Goal: Task Accomplishment & Management: Use online tool/utility

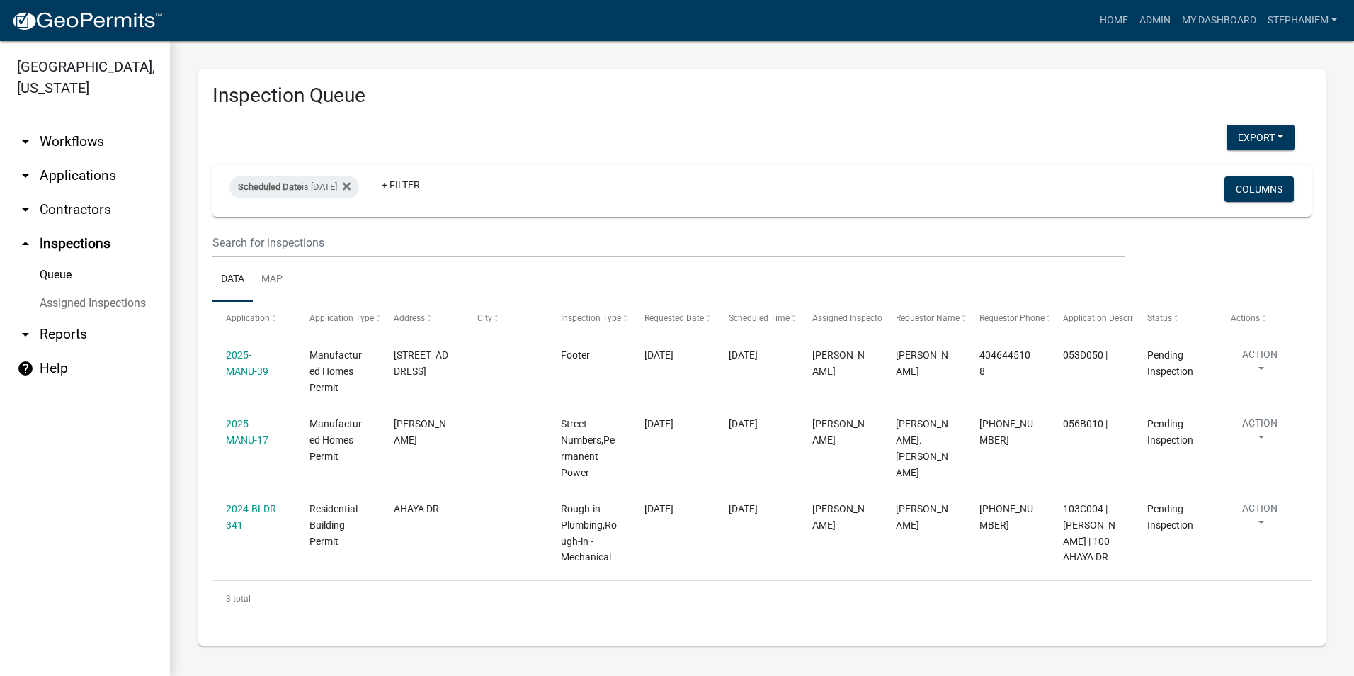
click at [62, 323] on link "arrow_drop_down Reports" at bounding box center [85, 334] width 170 height 34
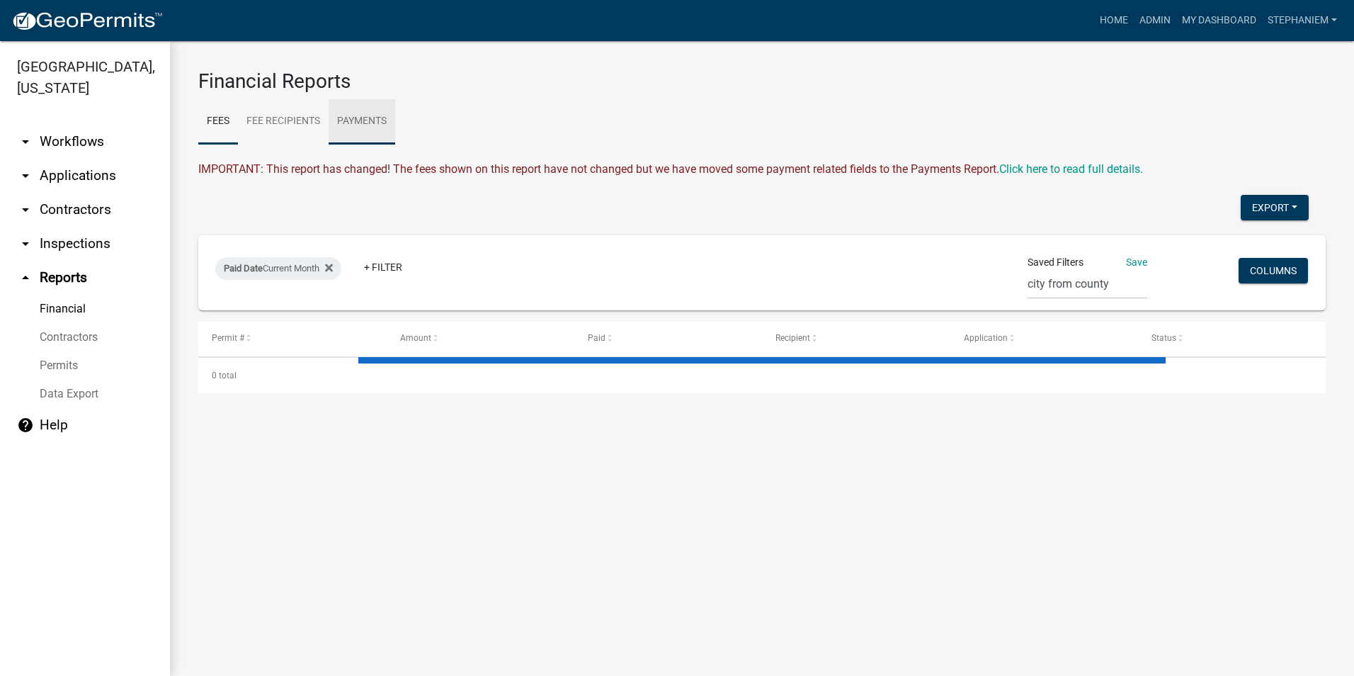
click at [373, 129] on link "Payments" at bounding box center [362, 121] width 67 height 45
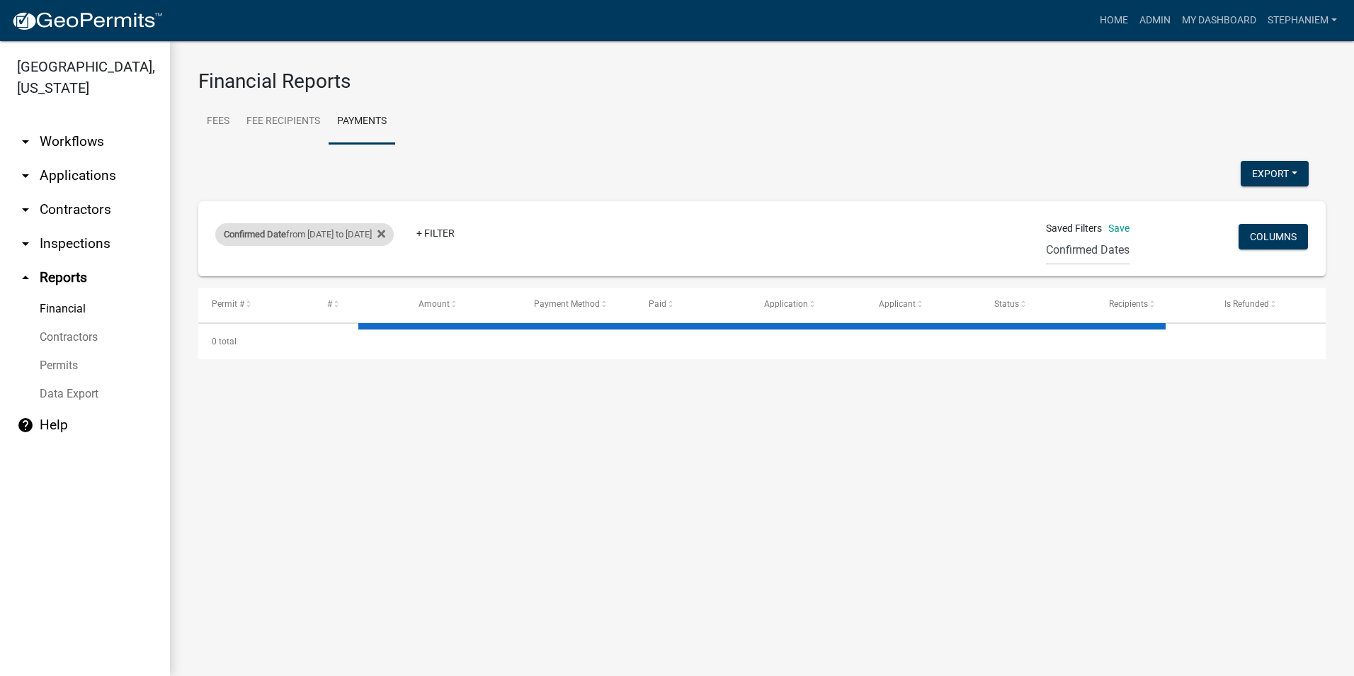
click at [335, 227] on div "Confirmed Date from [DATE] to [DATE]" at bounding box center [304, 234] width 179 height 23
select select "custom"
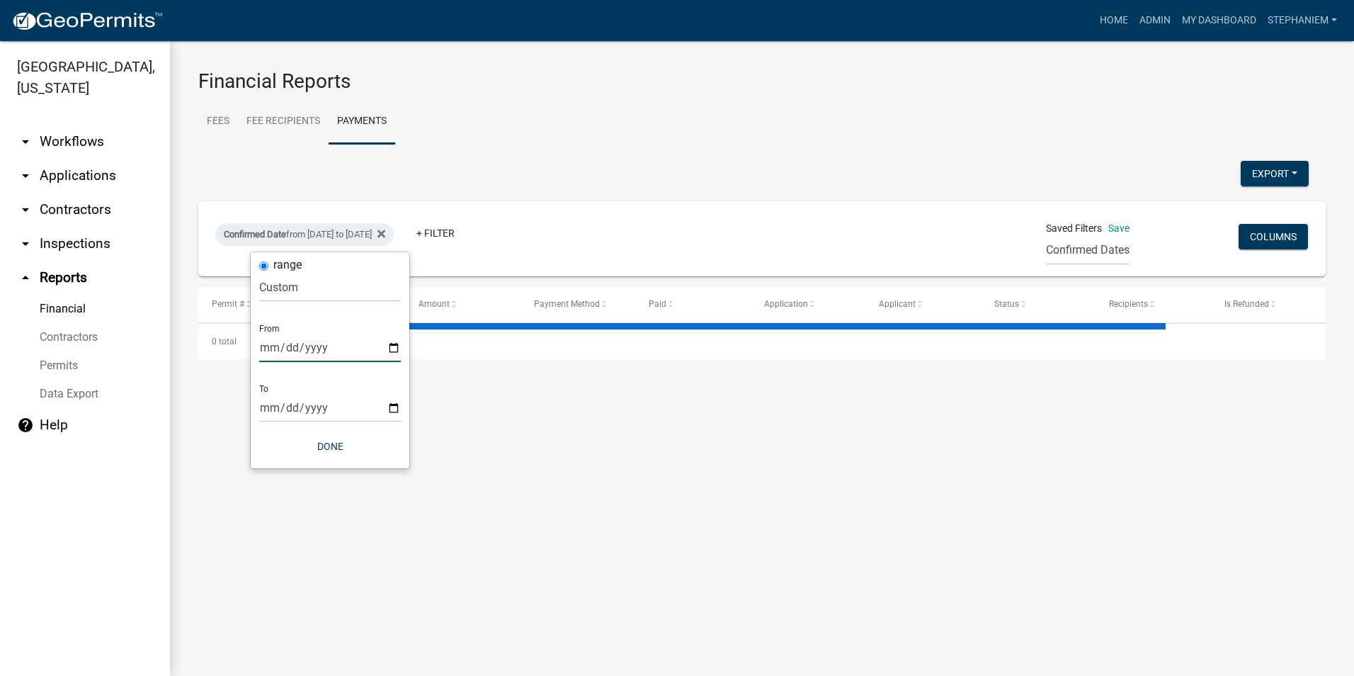
click at [391, 349] on input "[DATE]" at bounding box center [330, 347] width 142 height 29
select select "3: 100"
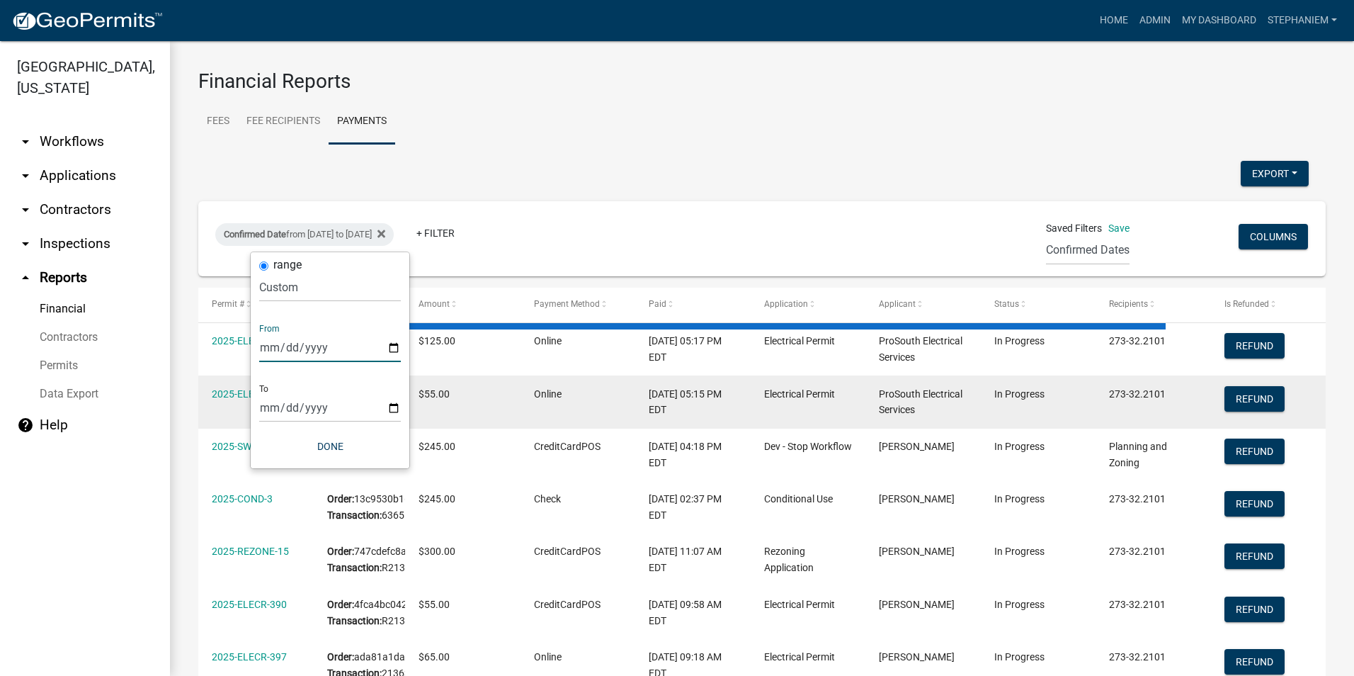
type input "[DATE]"
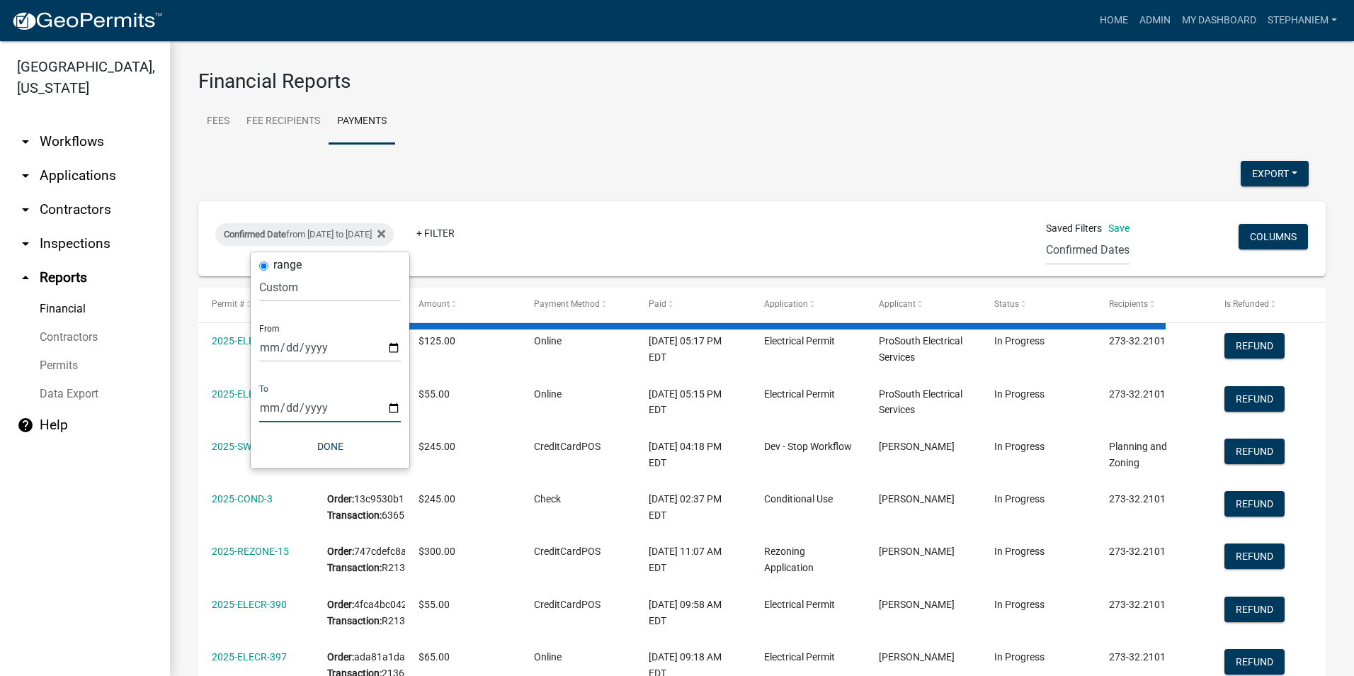
click at [386, 409] on input "[DATE]" at bounding box center [330, 407] width 142 height 29
click at [395, 410] on input "[DATE]" at bounding box center [330, 407] width 142 height 29
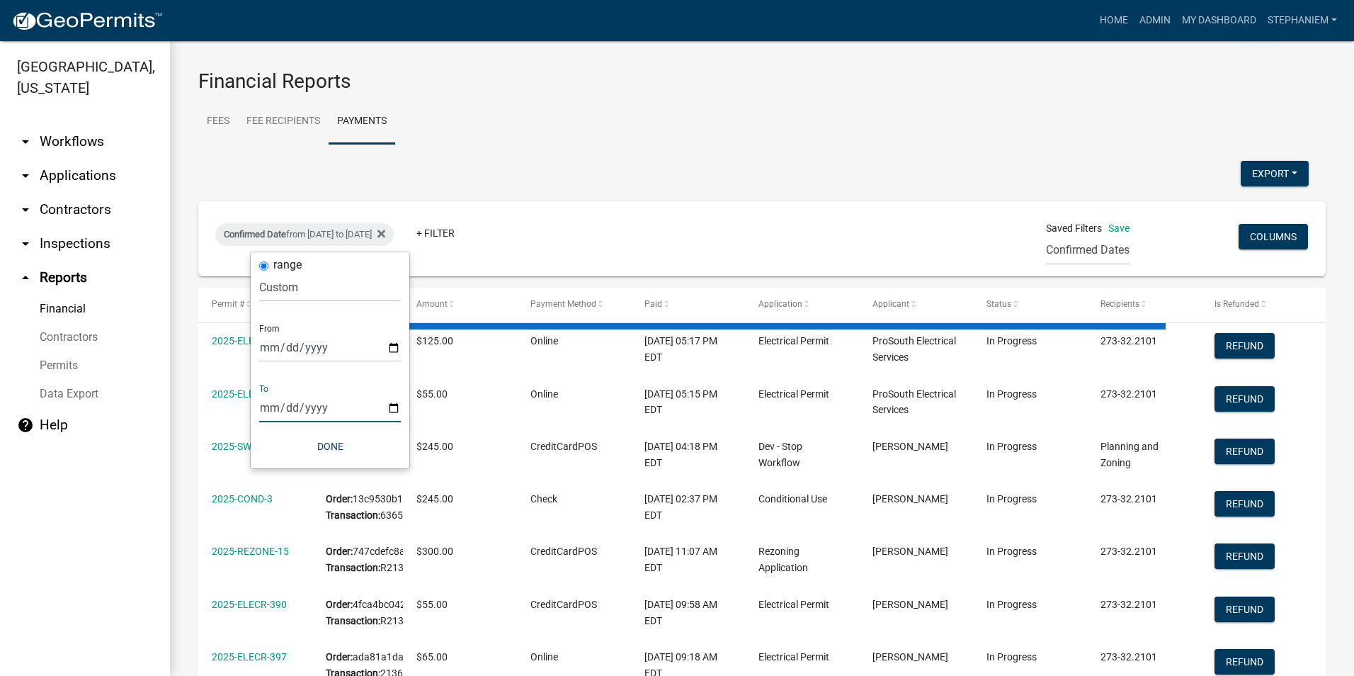
type input "[DATE]"
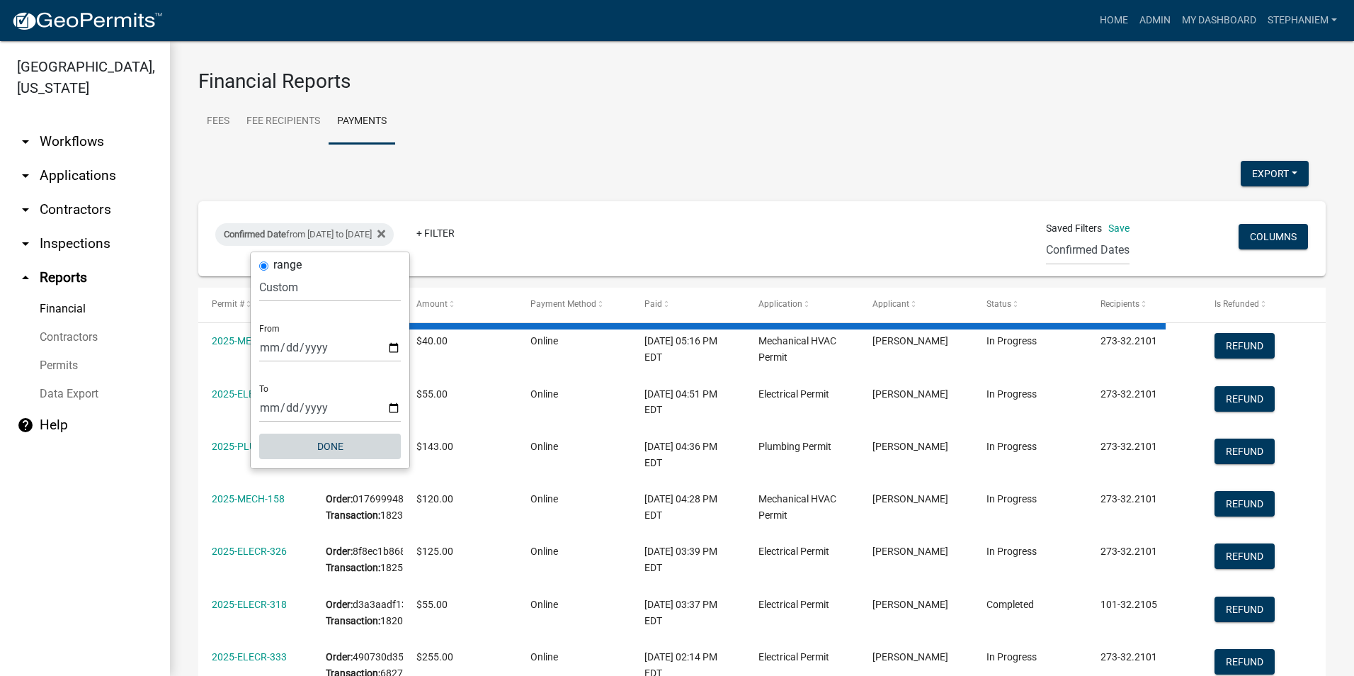
click at [353, 449] on button "Done" at bounding box center [330, 447] width 142 height 26
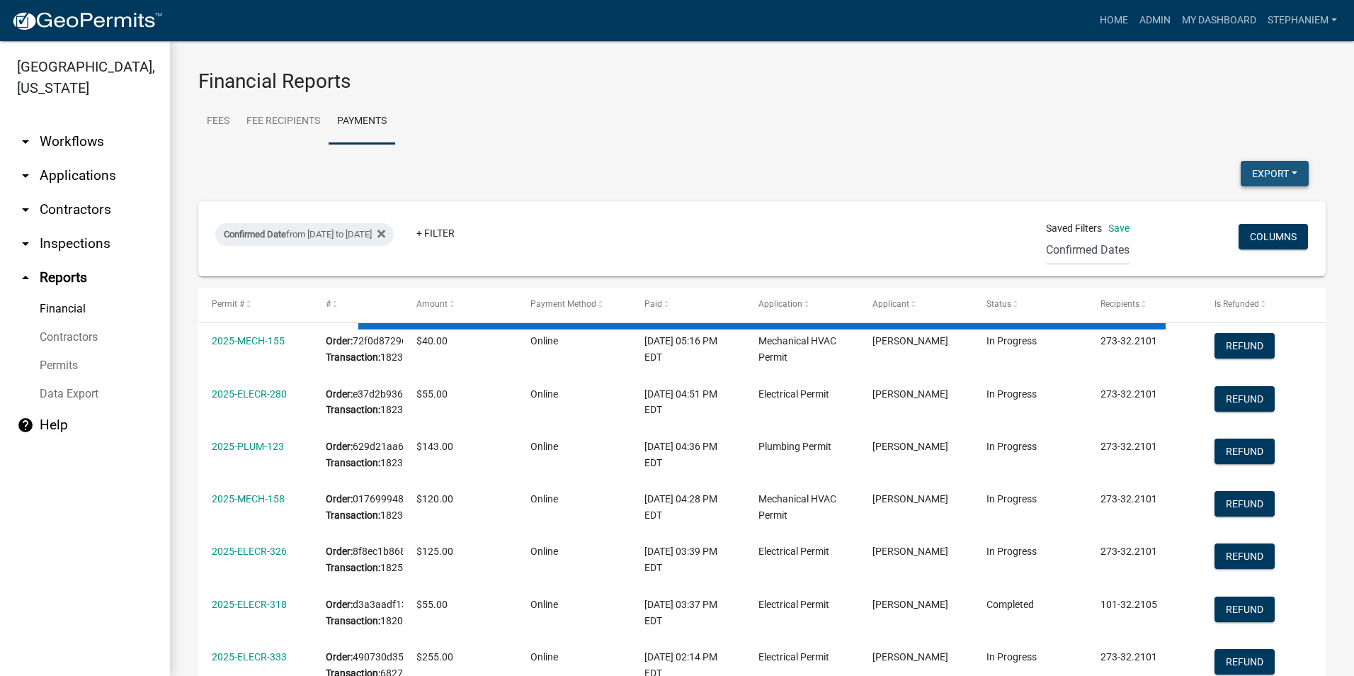
click at [1276, 169] on button "Export" at bounding box center [1275, 174] width 68 height 26
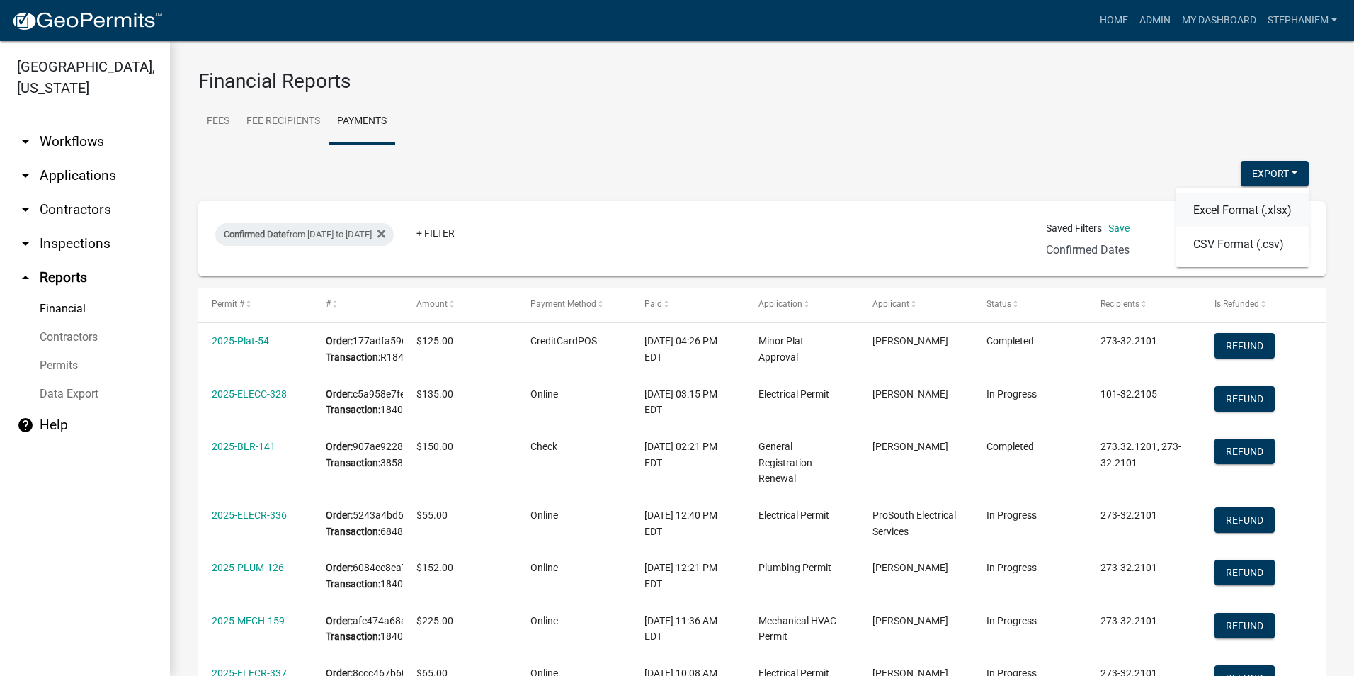
click at [1220, 211] on button "Excel Format (.xlsx)" at bounding box center [1243, 210] width 132 height 34
click at [91, 208] on link "arrow_drop_down Contractors" at bounding box center [85, 210] width 170 height 34
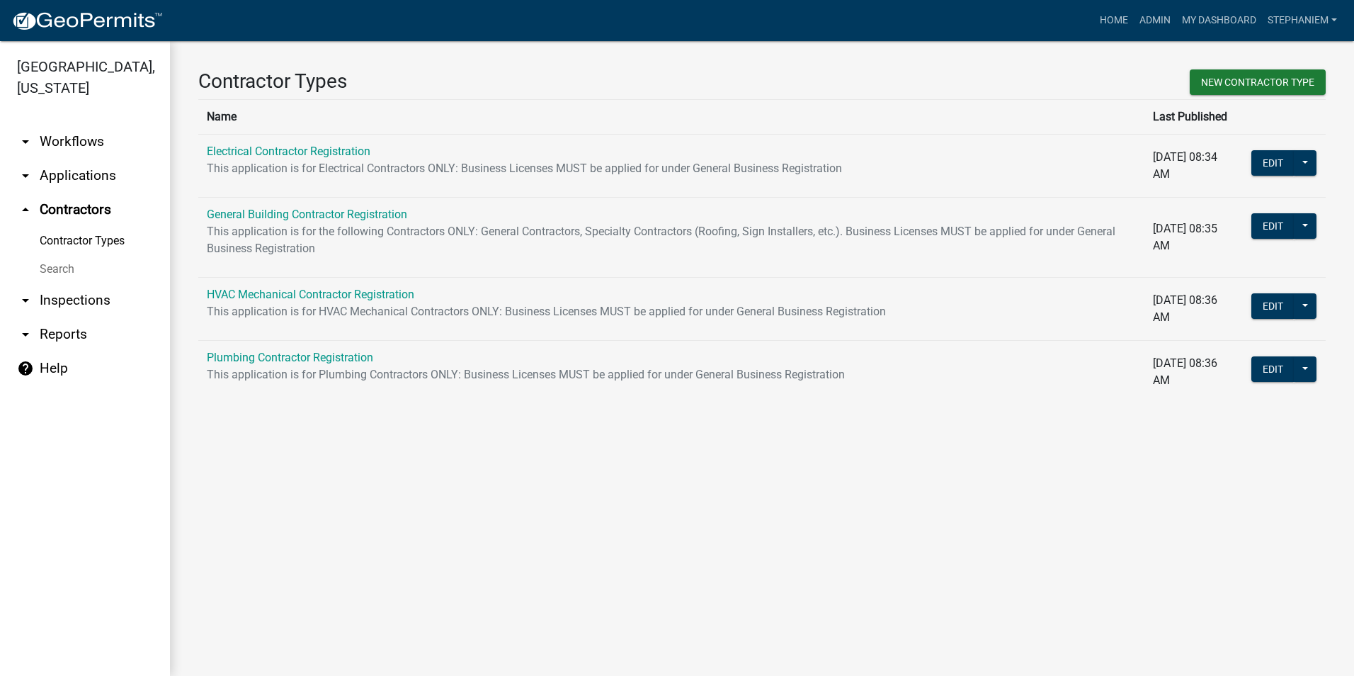
click at [89, 202] on link "arrow_drop_up Contractors" at bounding box center [85, 210] width 170 height 34
click at [84, 168] on link "arrow_drop_down Applications" at bounding box center [85, 176] width 170 height 34
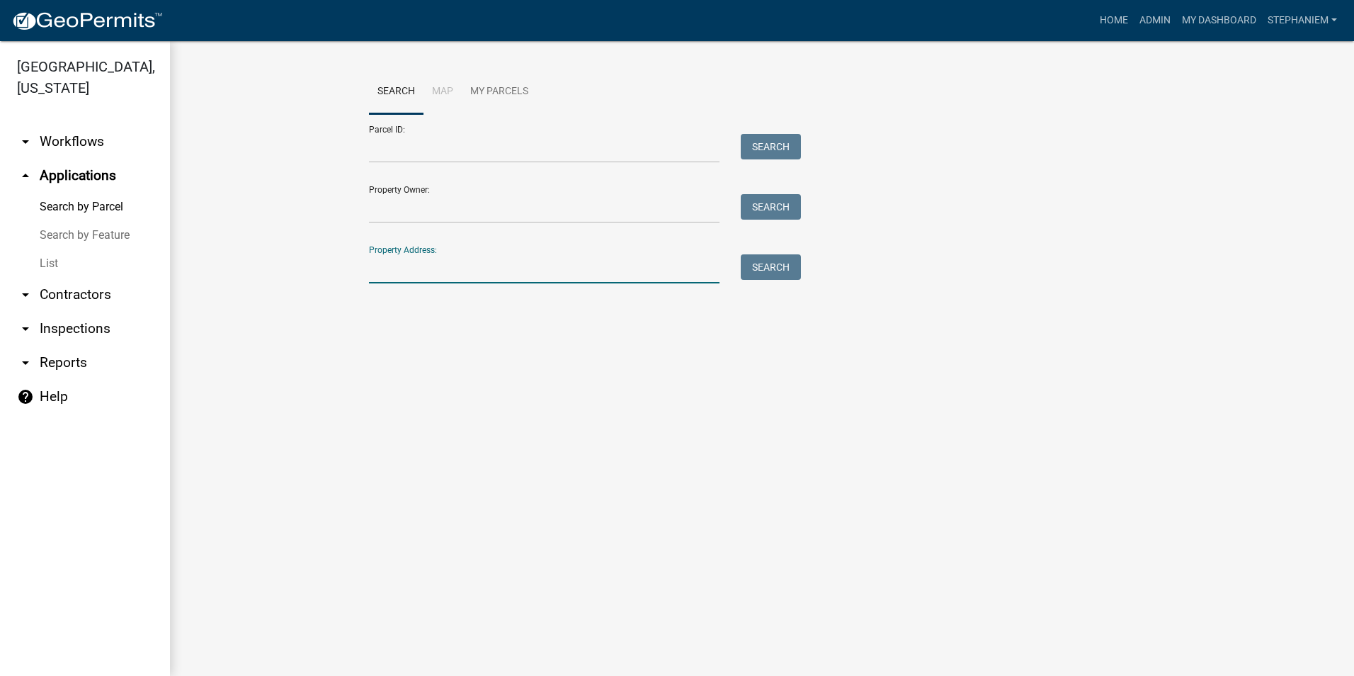
click at [405, 277] on input "Property Address:" at bounding box center [544, 268] width 351 height 29
type input "[STREET_ADDRESS]"
click at [772, 274] on button "Search" at bounding box center [771, 267] width 60 height 26
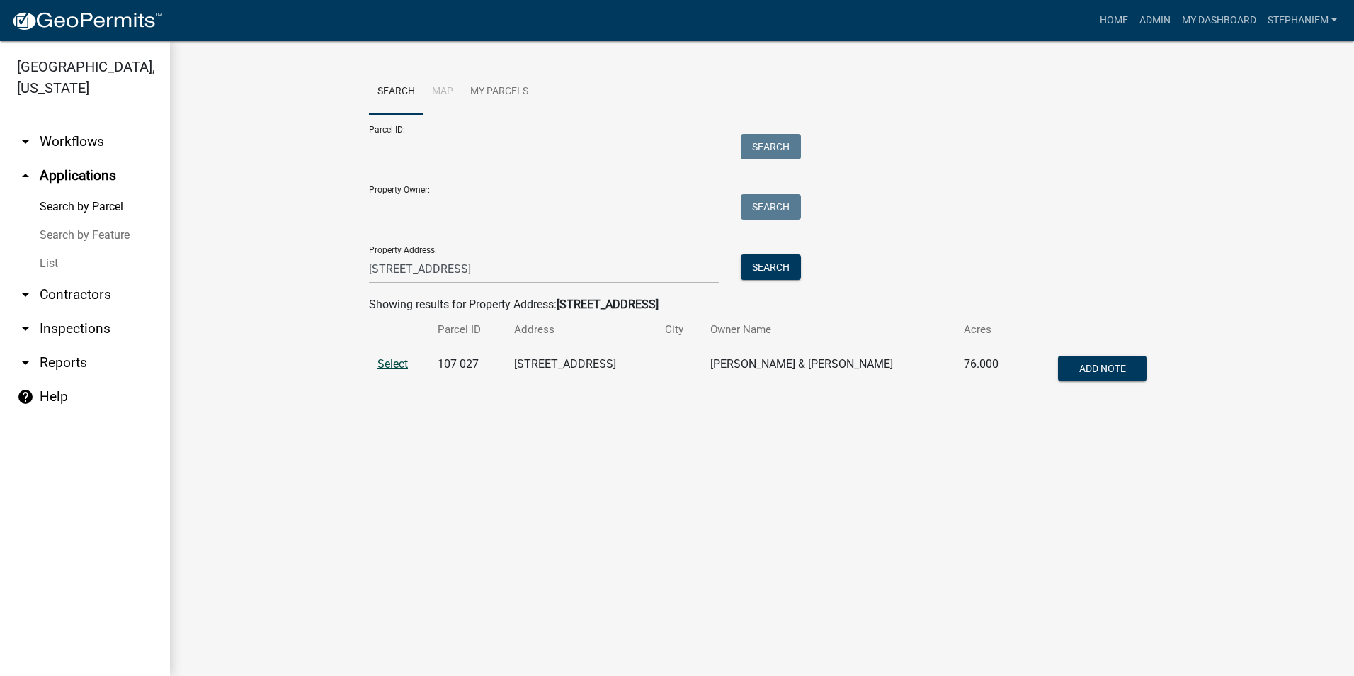
click at [397, 370] on span "Select" at bounding box center [393, 363] width 30 height 13
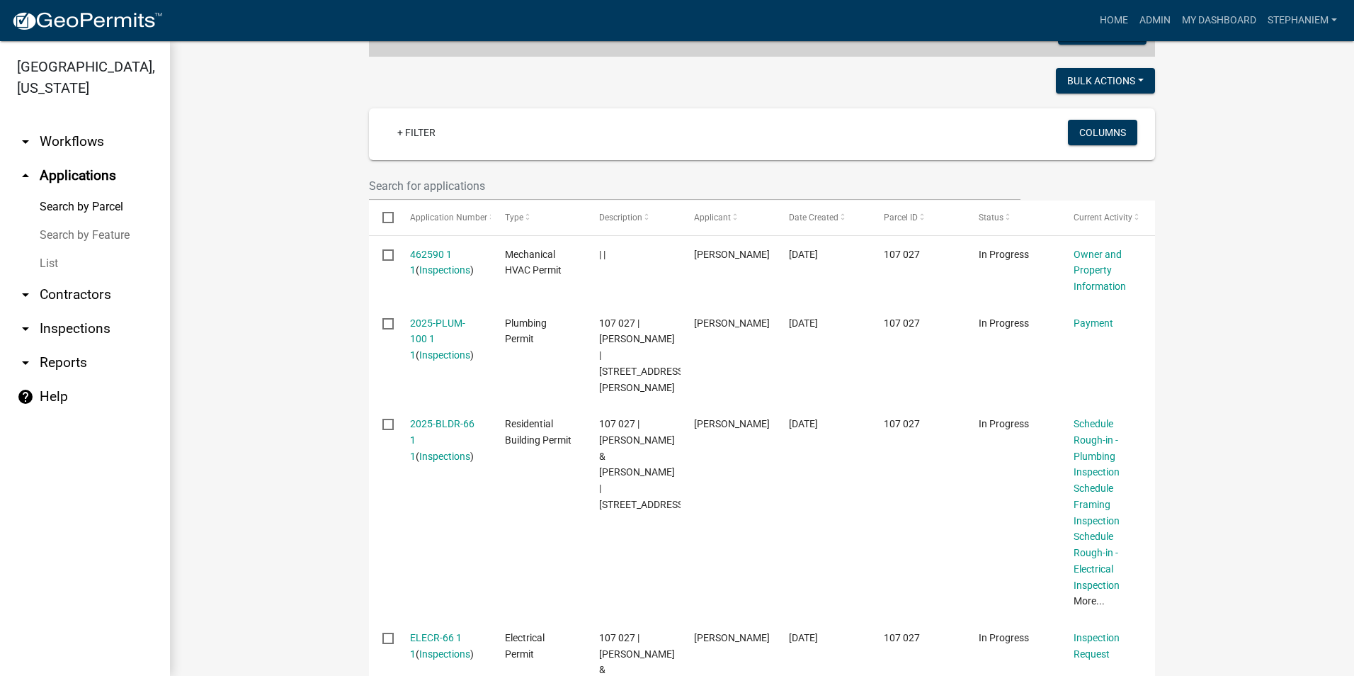
scroll to position [418, 0]
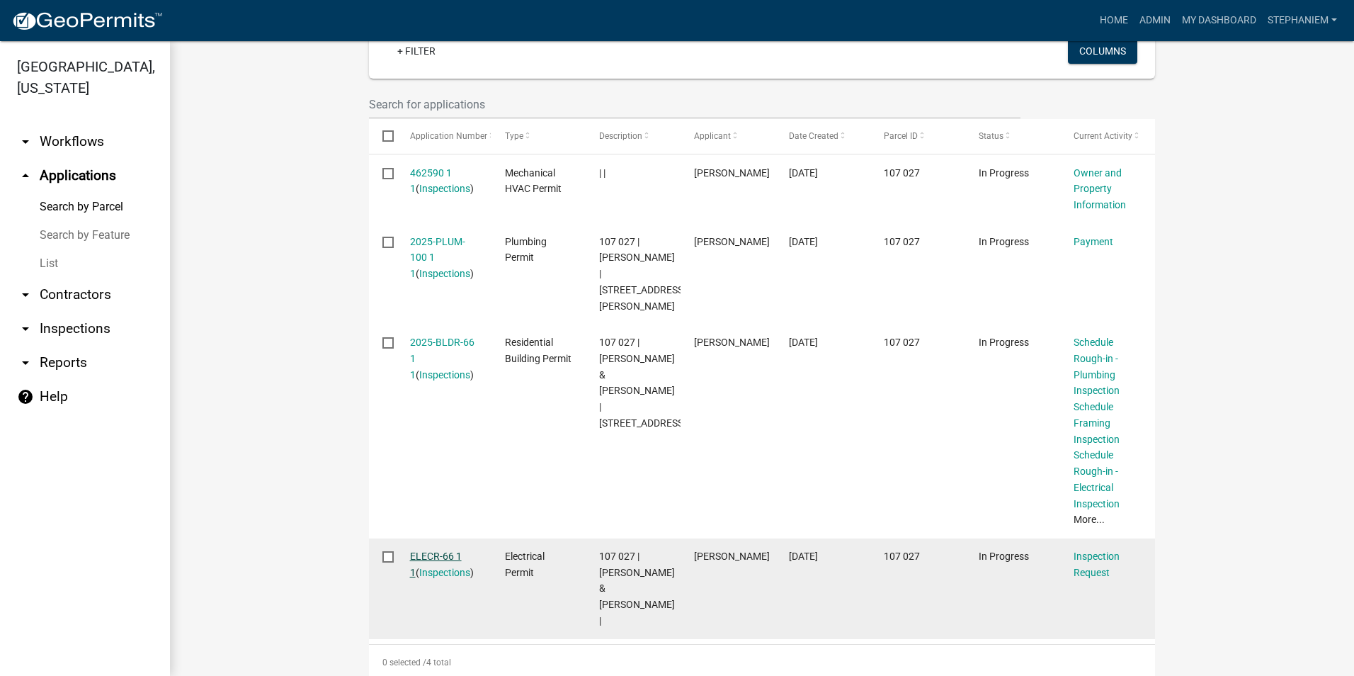
click at [441, 550] on link "ELECR-66 1 1" at bounding box center [436, 564] width 52 height 28
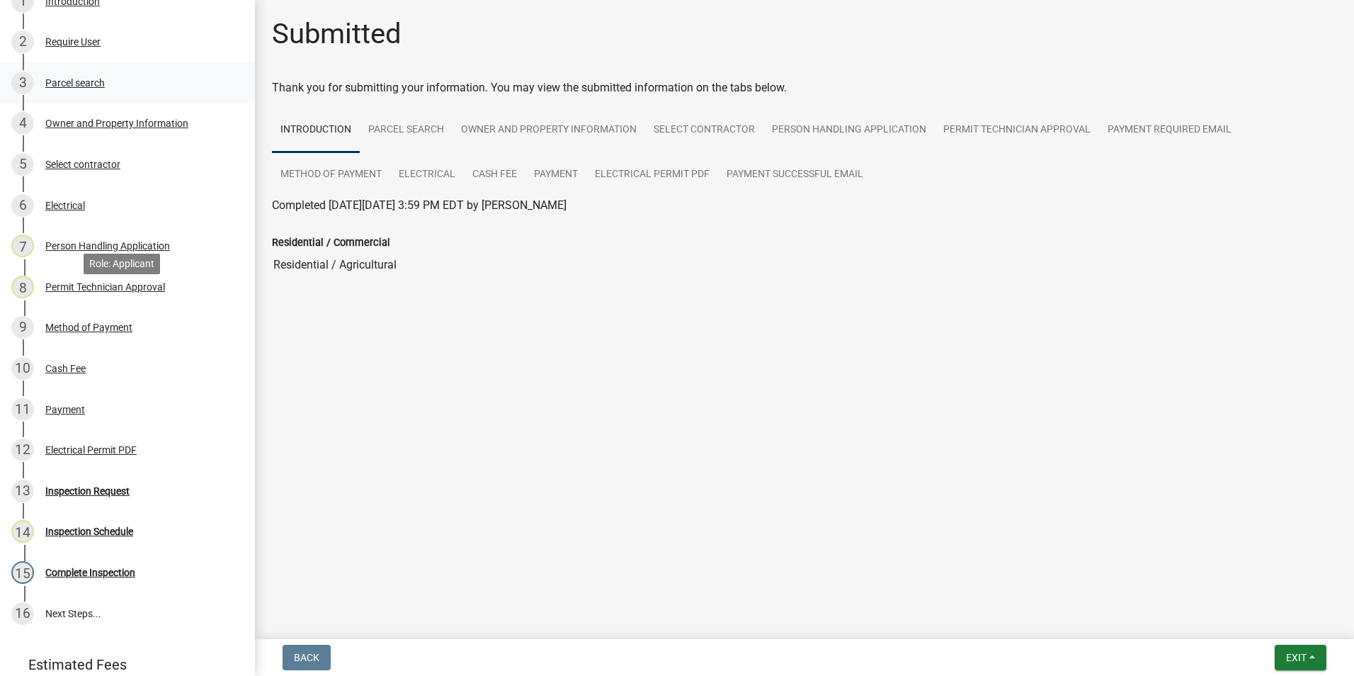
scroll to position [283, 0]
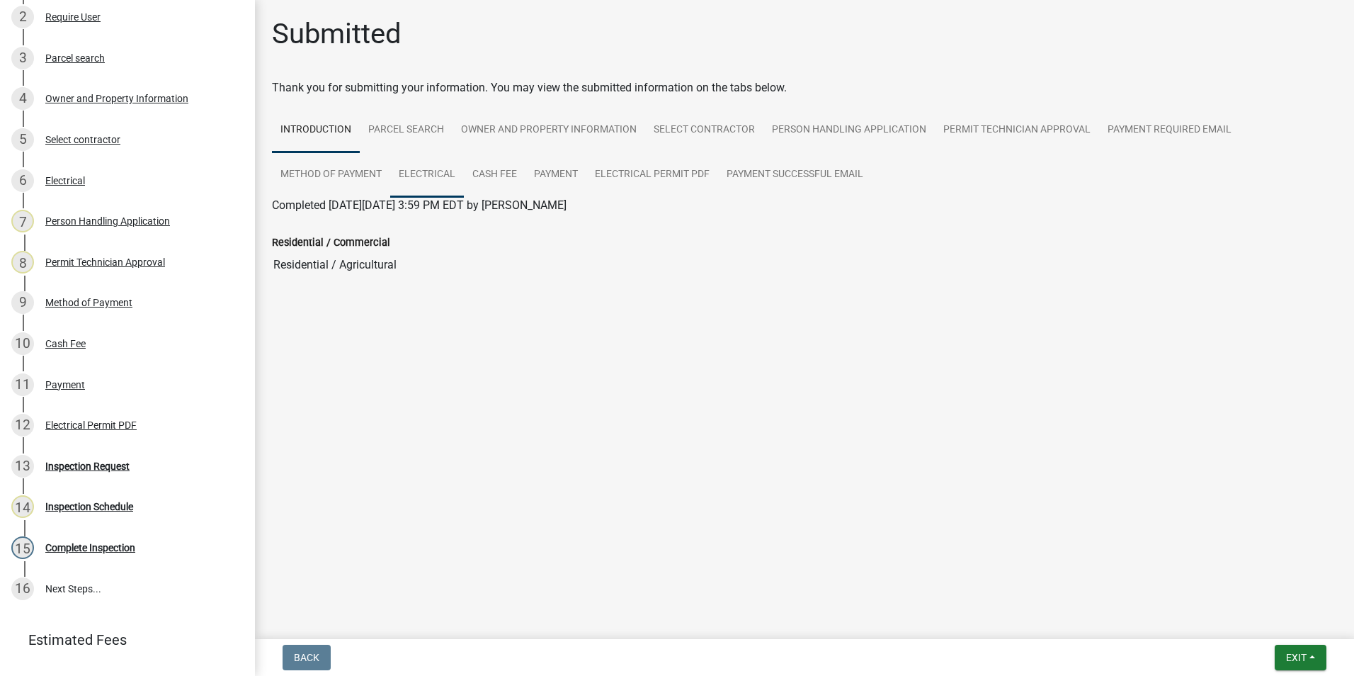
click at [451, 167] on link "Electrical" at bounding box center [427, 174] width 74 height 45
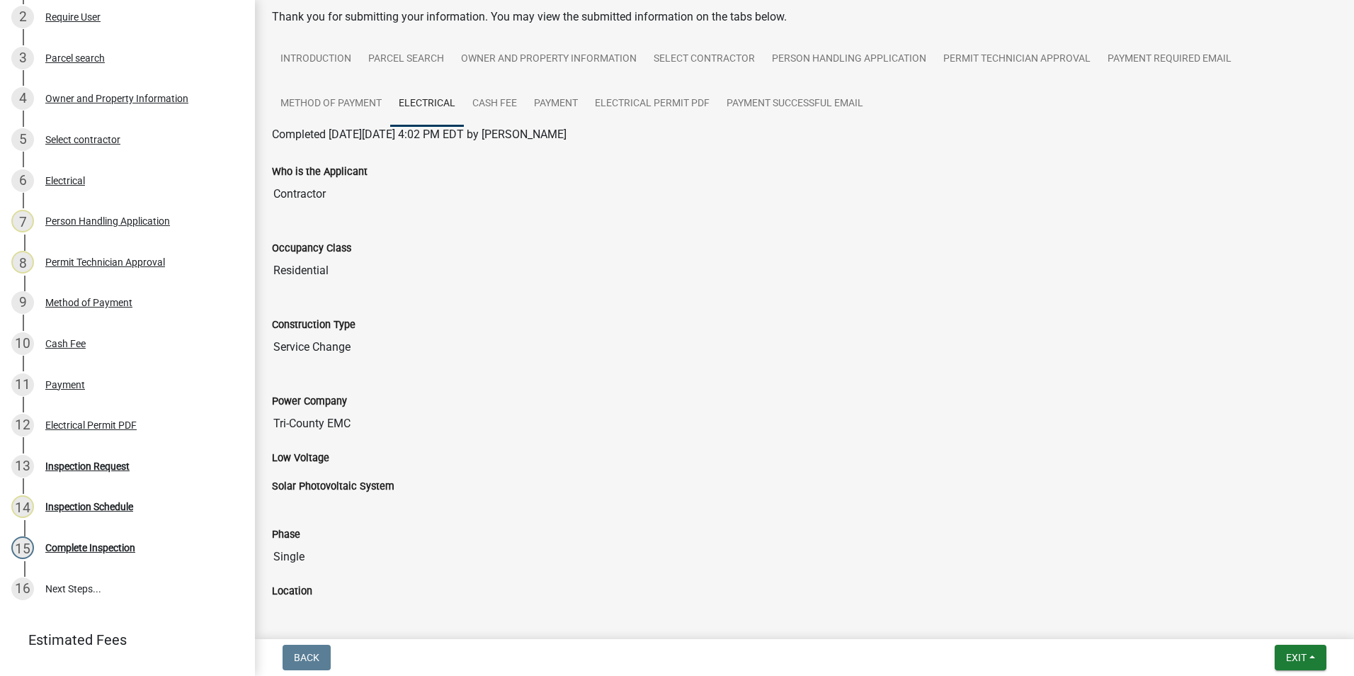
scroll to position [0, 0]
